Goal: Task Accomplishment & Management: Use online tool/utility

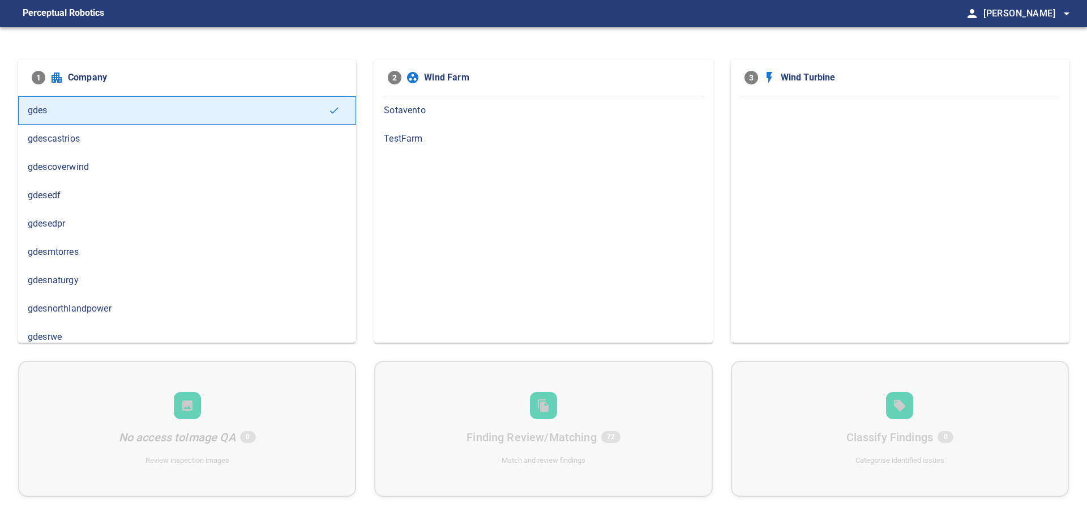
click at [79, 282] on span "gdesnaturgy" at bounding box center [187, 280] width 319 height 14
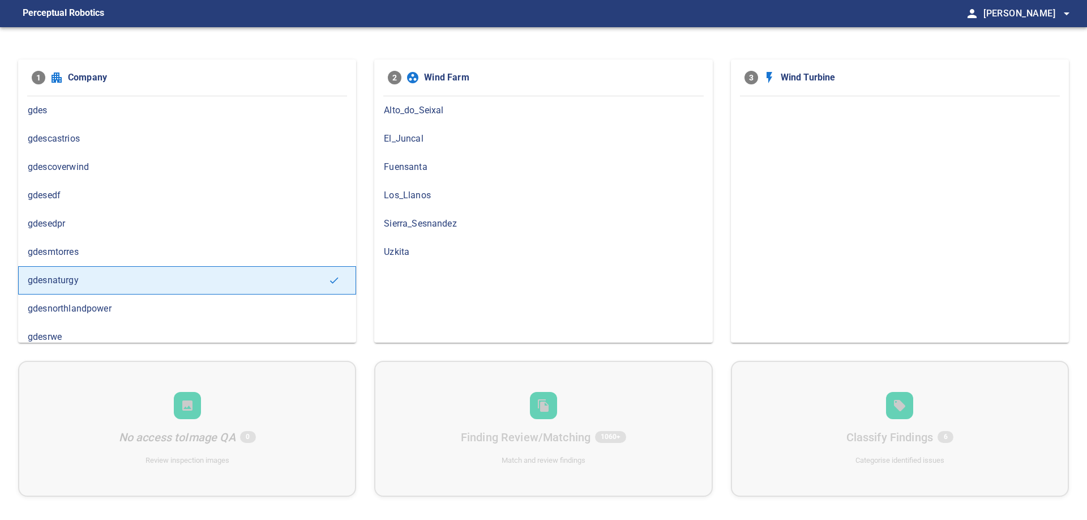
click at [66, 227] on span "gdesedpr" at bounding box center [187, 224] width 319 height 14
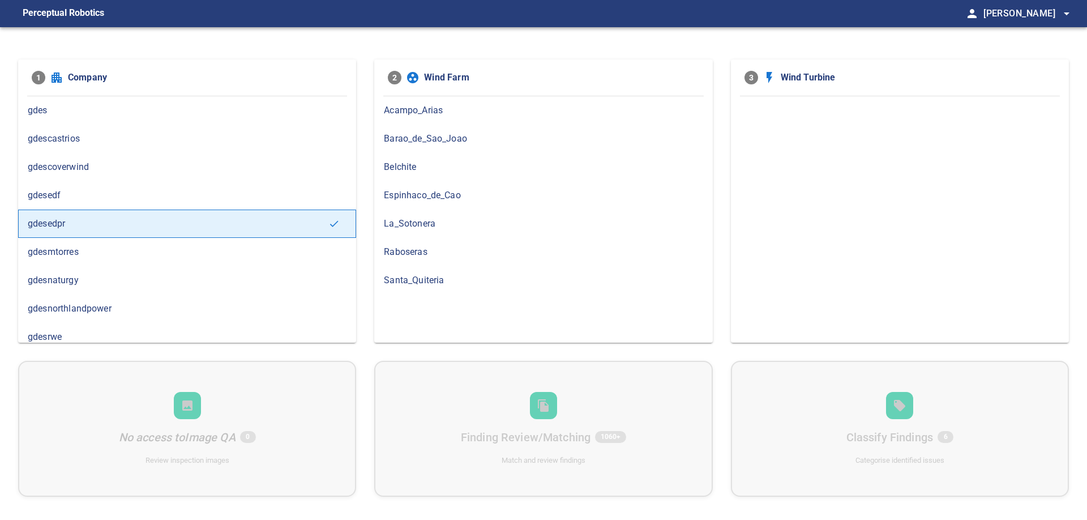
click at [410, 198] on span "Espinhaco_de_Cao" at bounding box center [543, 195] width 319 height 14
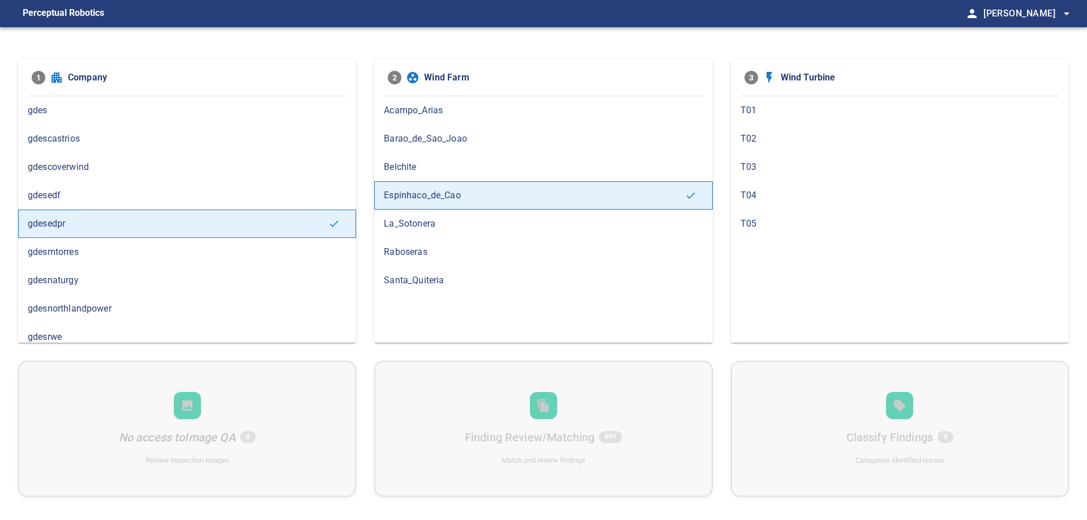
click at [410, 142] on span "Barao_de_Sao_Joao" at bounding box center [543, 139] width 319 height 14
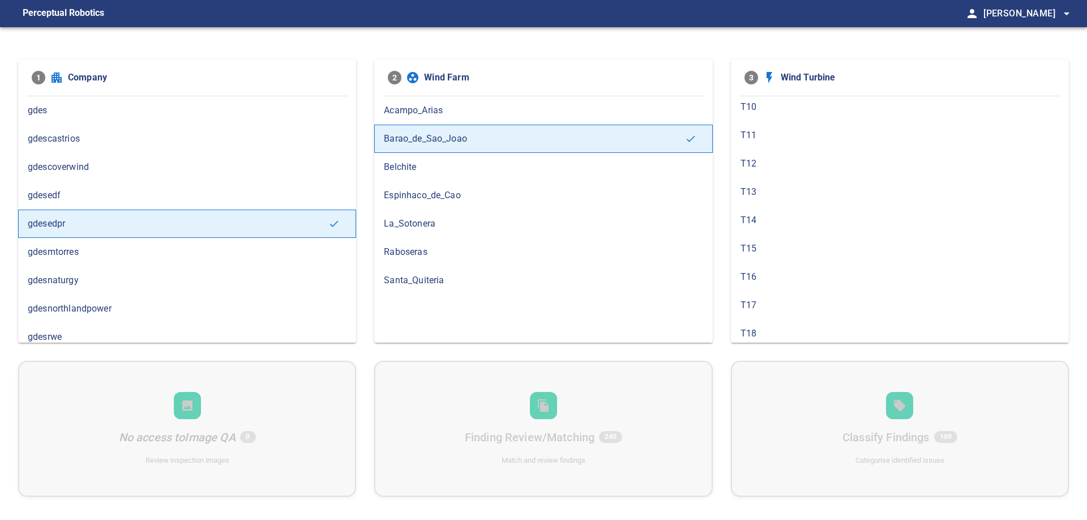
scroll to position [323, 0]
click at [774, 237] on span "T17" at bounding box center [899, 241] width 319 height 14
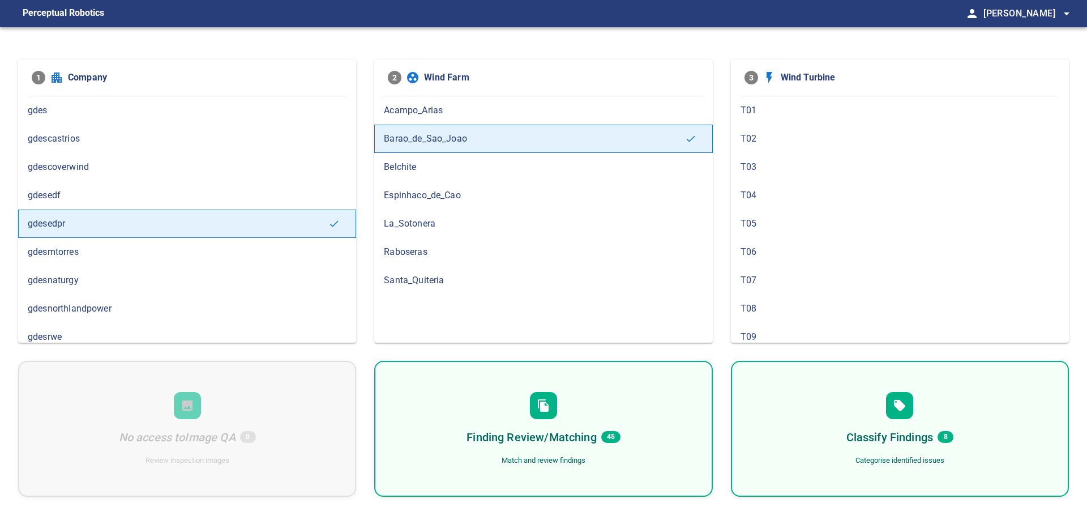
click at [593, 414] on div "Finding Review/Matching 45 Match and review findings" at bounding box center [543, 428] width 338 height 136
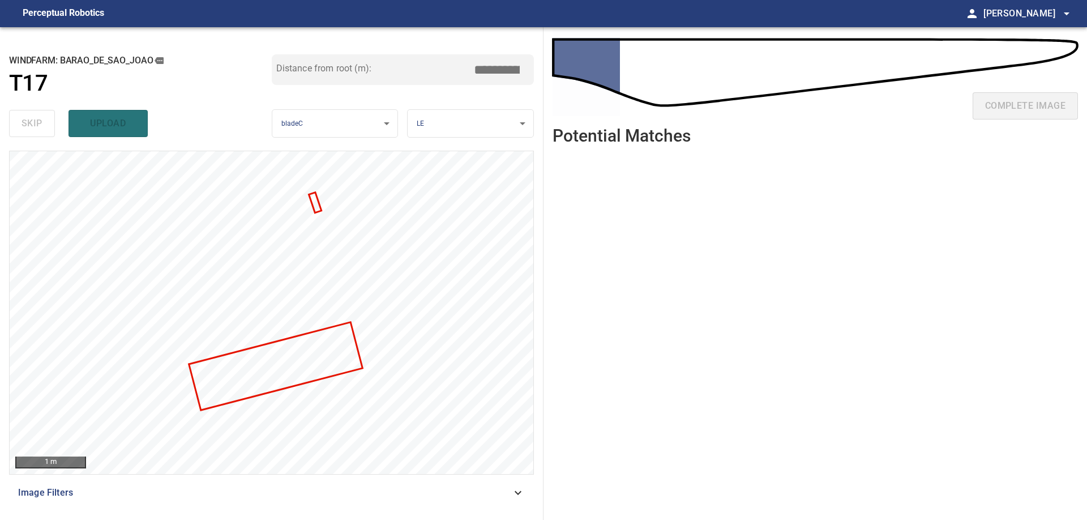
click at [577, 345] on ul at bounding box center [814, 328] width 525 height 348
click at [892, 244] on ul at bounding box center [814, 328] width 525 height 348
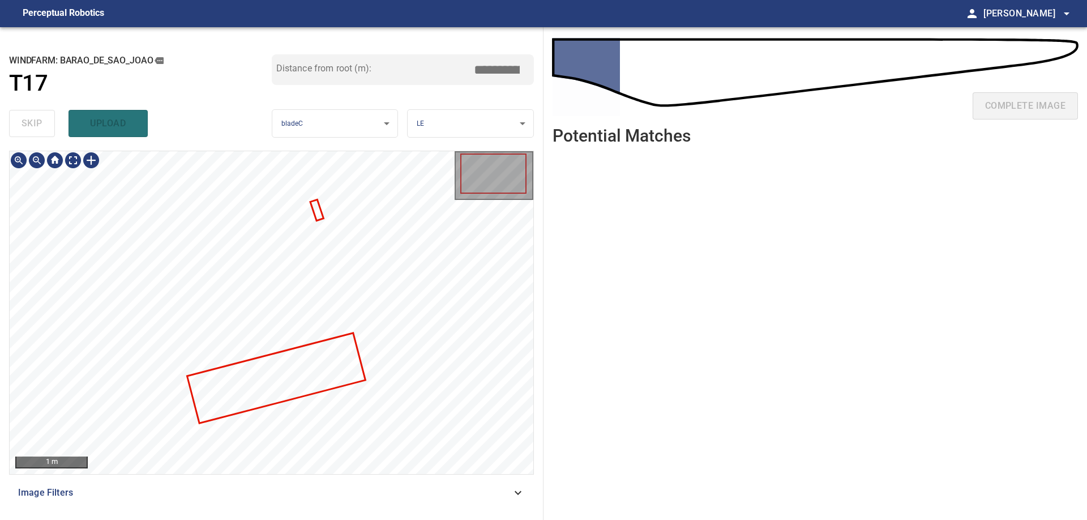
type input "***"
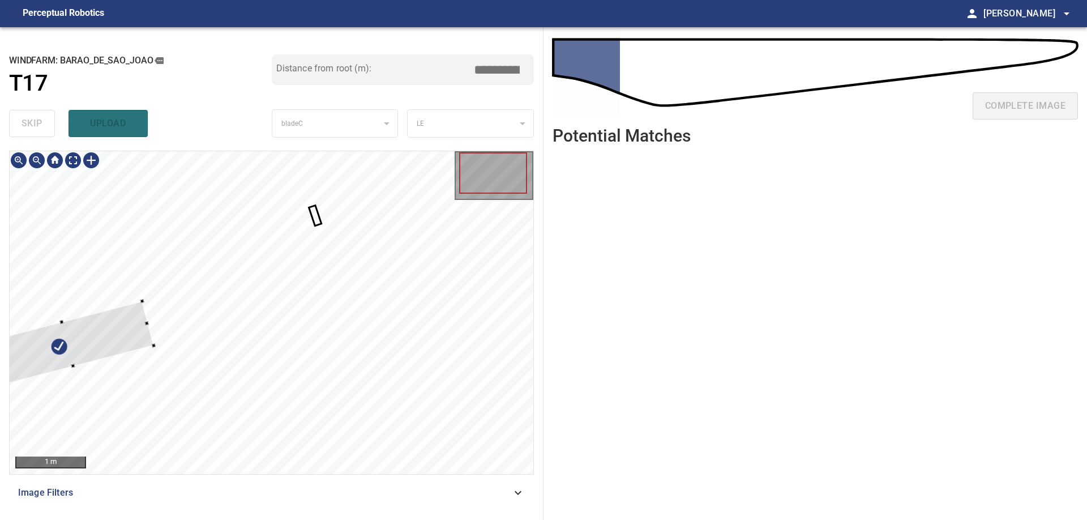
click at [76, 343] on div at bounding box center [67, 344] width 171 height 86
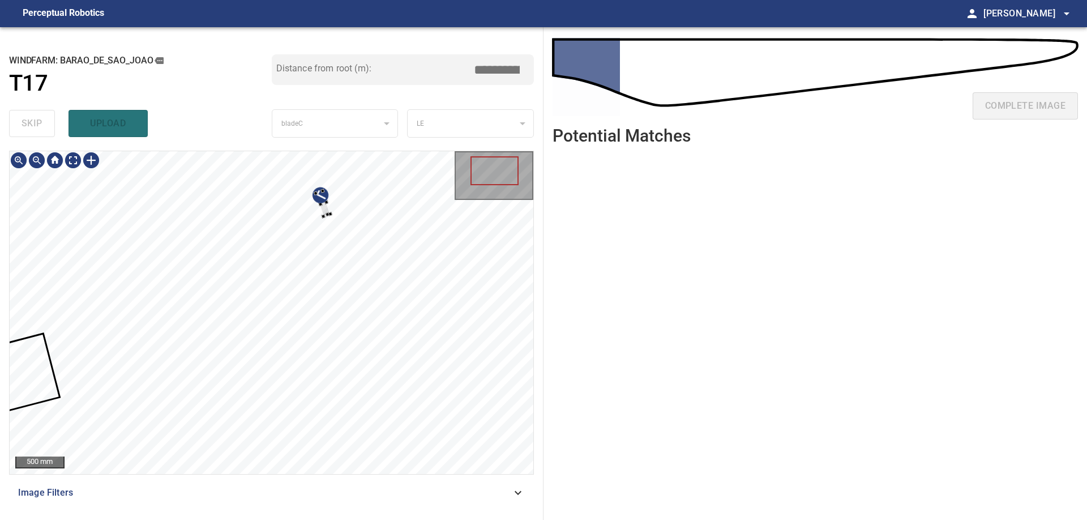
click at [331, 216] on div at bounding box center [323, 203] width 15 height 25
click at [419, 257] on div at bounding box center [271, 312] width 523 height 323
click at [505, 333] on div at bounding box center [271, 312] width 523 height 323
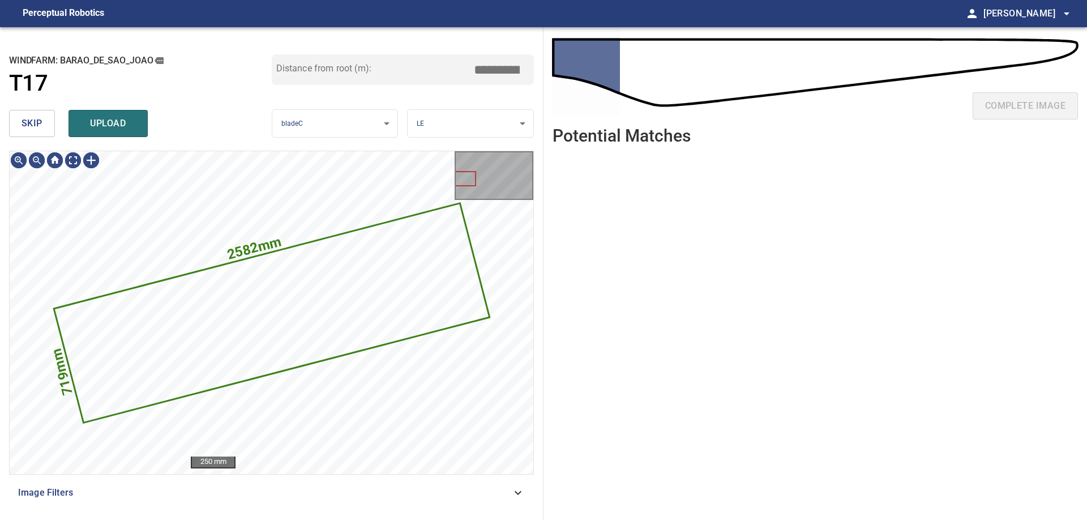
click at [27, 128] on span "skip" at bounding box center [32, 123] width 21 height 16
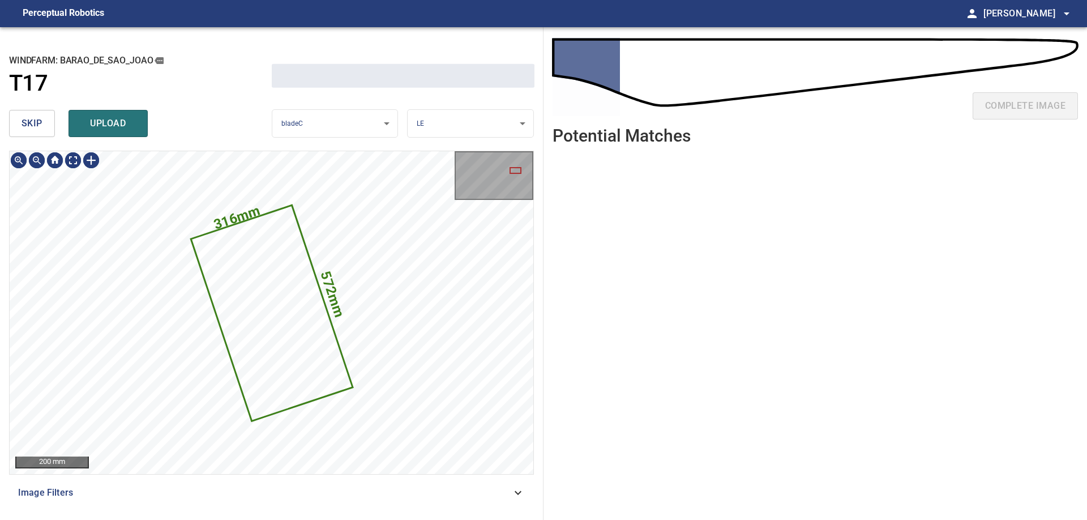
click at [27, 128] on span "skip" at bounding box center [32, 123] width 21 height 16
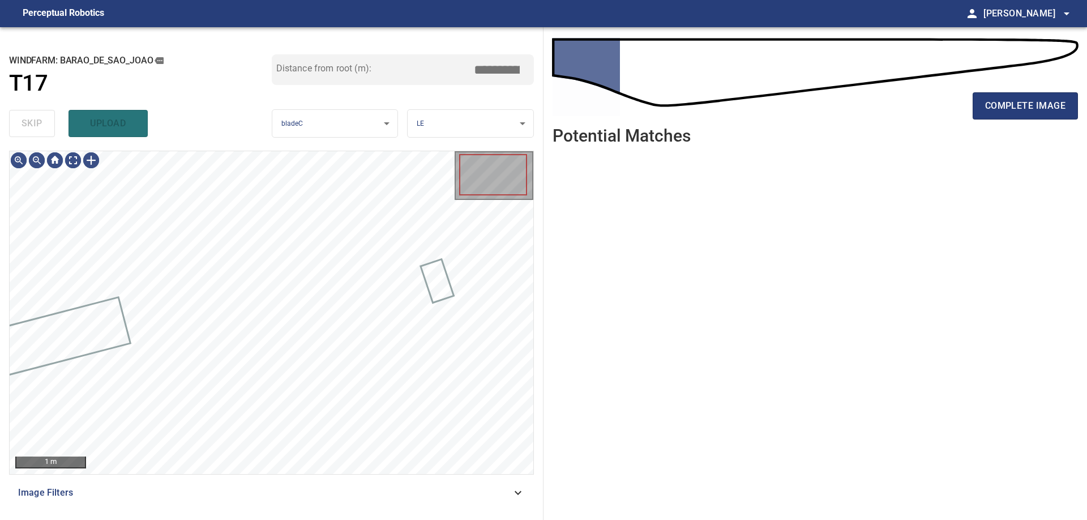
click at [27, 128] on div "skip upload" at bounding box center [140, 123] width 263 height 36
